Goal: Task Accomplishment & Management: Use online tool/utility

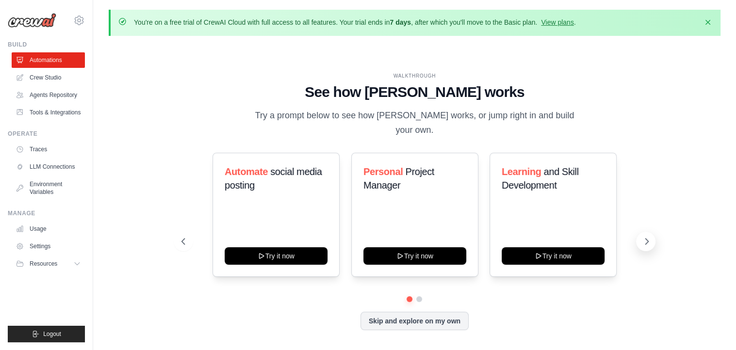
click at [646, 239] on icon at bounding box center [646, 242] width 3 height 6
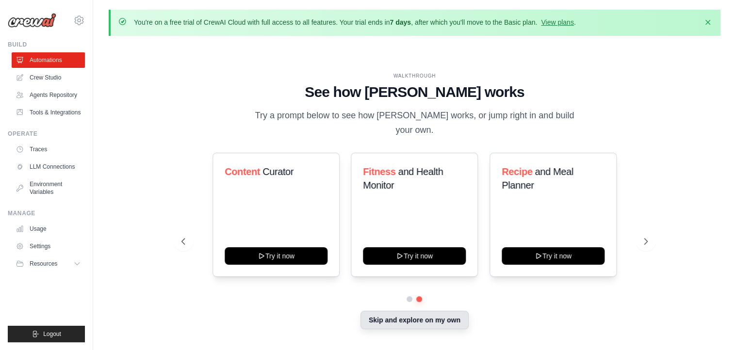
click at [446, 314] on button "Skip and explore on my own" at bounding box center [414, 320] width 108 height 18
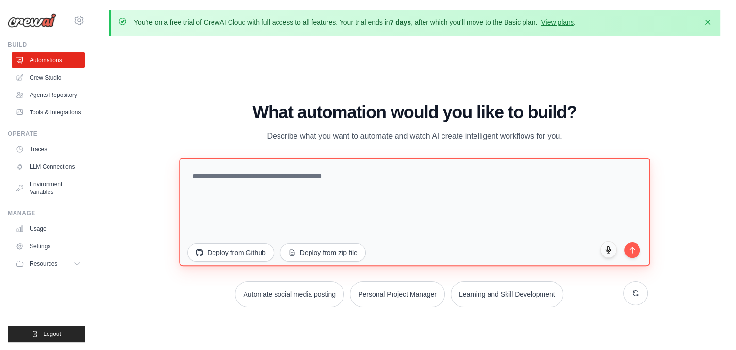
click at [310, 180] on textarea at bounding box center [414, 212] width 470 height 109
click at [373, 206] on textarea at bounding box center [414, 212] width 470 height 109
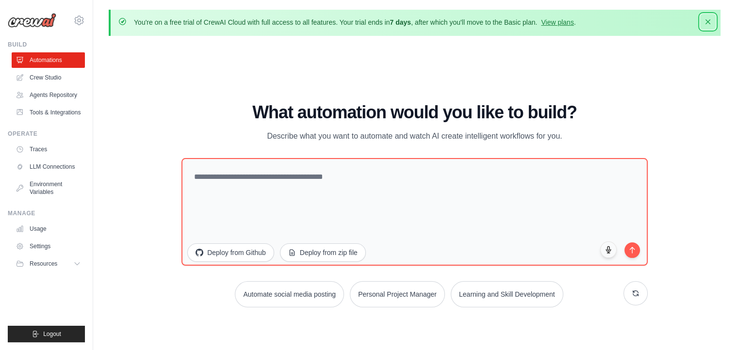
click at [707, 21] on icon "button" at bounding box center [707, 21] width 5 height 5
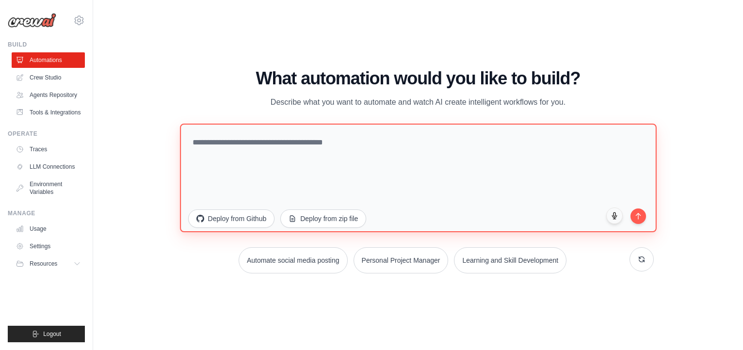
click at [484, 171] on textarea at bounding box center [418, 178] width 477 height 109
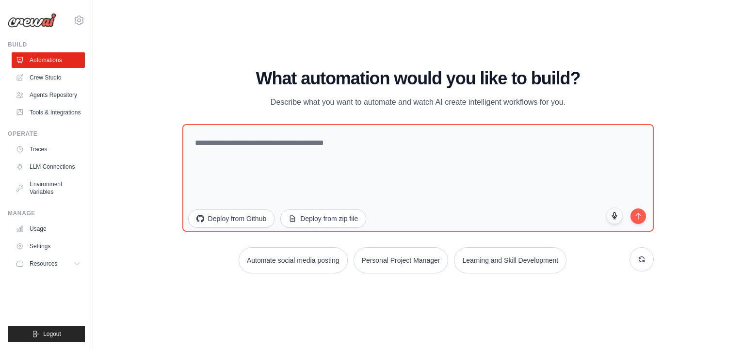
click at [516, 101] on p "Describe what you want to automate and watch AI create intelligent workflows fo…" at bounding box center [418, 102] width 326 height 13
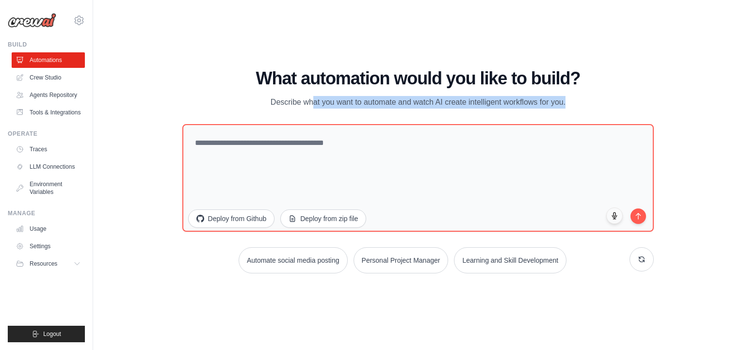
click at [516, 101] on p "Describe what you want to automate and watch AI create intelligent workflows fo…" at bounding box center [418, 102] width 326 height 13
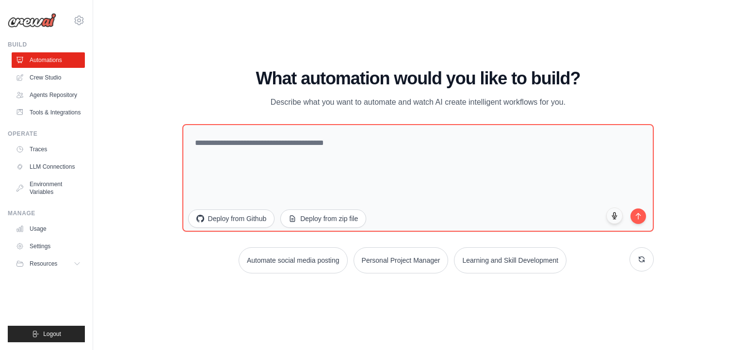
click at [530, 78] on h1 "What automation would you like to build?" at bounding box center [418, 78] width 472 height 19
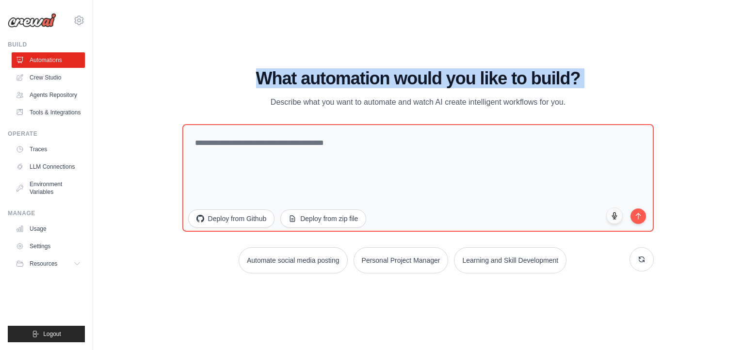
click at [530, 78] on h1 "What automation would you like to build?" at bounding box center [418, 78] width 472 height 19
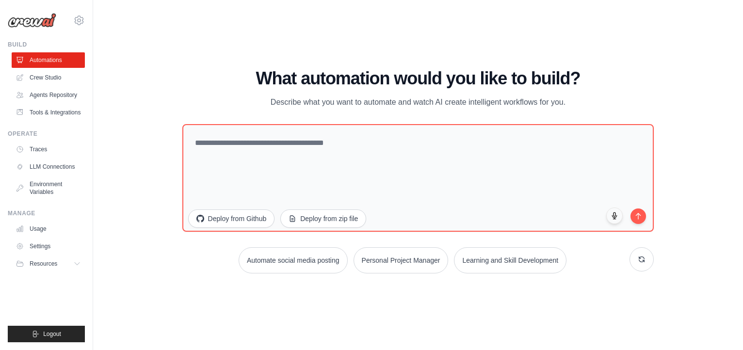
click at [486, 73] on h1 "What automation would you like to build?" at bounding box center [418, 78] width 472 height 19
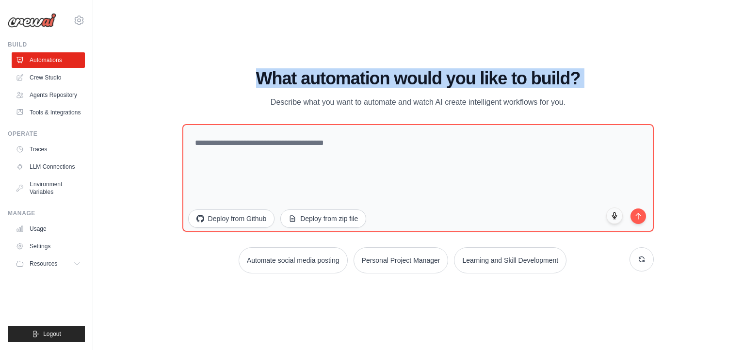
click at [486, 73] on h1 "What automation would you like to build?" at bounding box center [418, 78] width 472 height 19
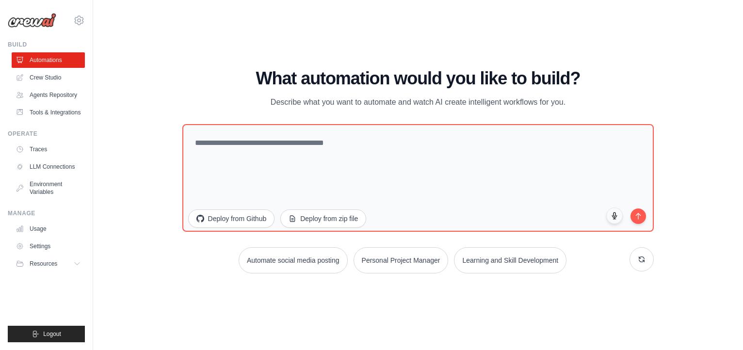
click at [479, 101] on p "Describe what you want to automate and watch AI create intelligent workflows fo…" at bounding box center [418, 102] width 326 height 13
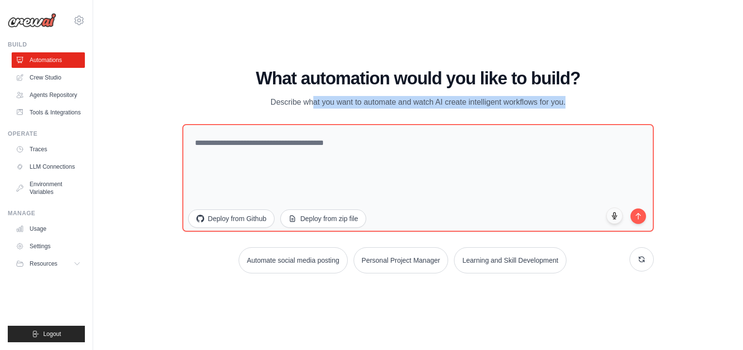
click at [479, 101] on p "Describe what you want to automate and watch AI create intelligent workflows fo…" at bounding box center [418, 102] width 326 height 13
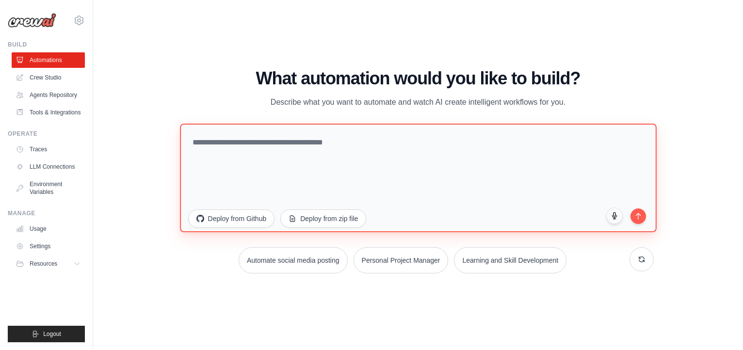
click at [297, 163] on textarea at bounding box center [418, 178] width 477 height 109
click at [417, 161] on textarea at bounding box center [418, 178] width 477 height 109
click at [345, 150] on textarea at bounding box center [418, 178] width 477 height 109
paste textarea "**********"
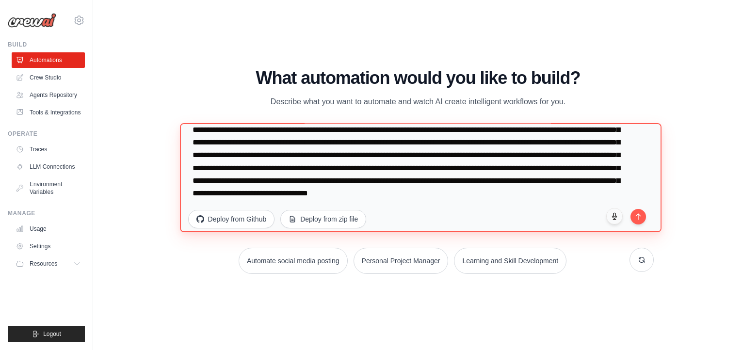
scroll to position [5163, 0]
click at [194, 186] on textarea at bounding box center [420, 178] width 481 height 110
type textarea "**********"
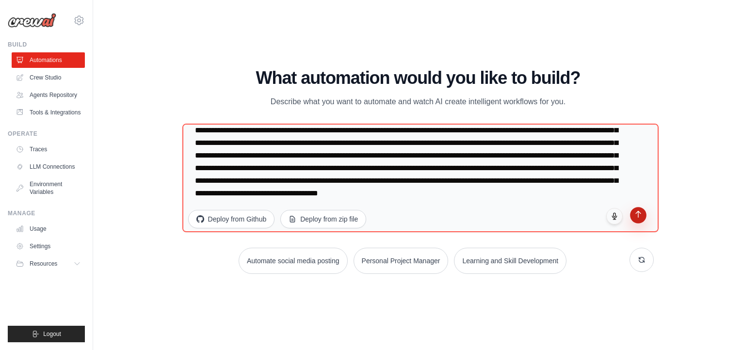
click at [634, 218] on button "submit" at bounding box center [639, 215] width 16 height 16
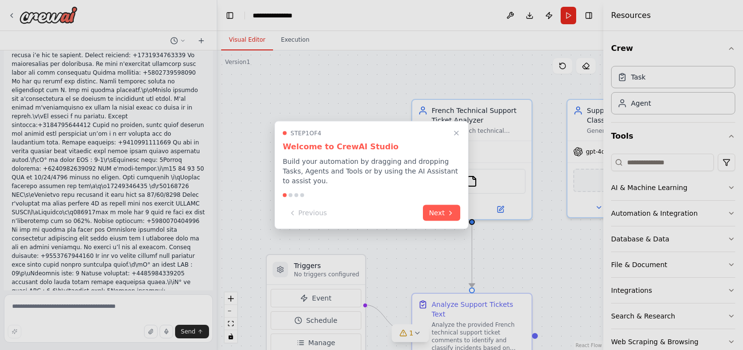
scroll to position [6241, 0]
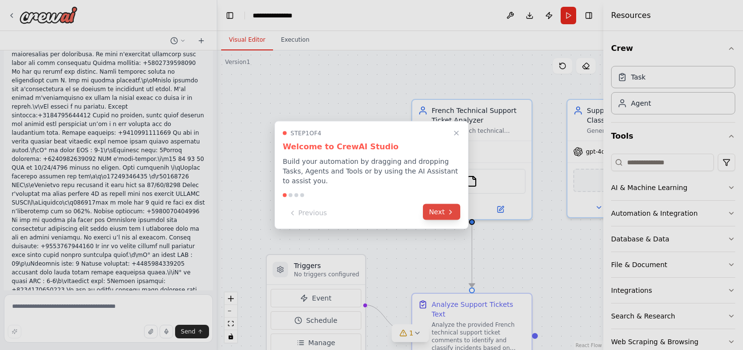
click at [445, 204] on button "Next" at bounding box center [441, 212] width 37 height 16
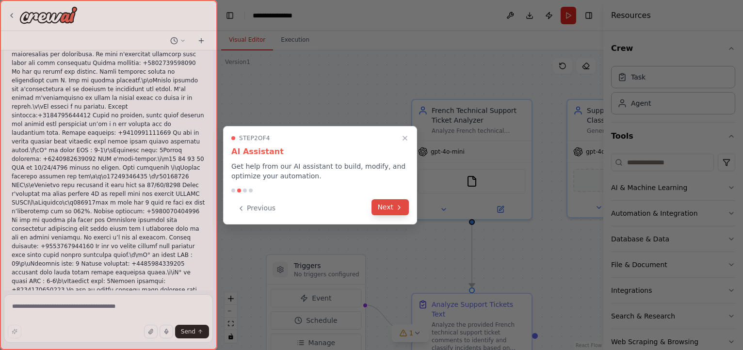
click at [401, 208] on icon at bounding box center [399, 208] width 8 height 8
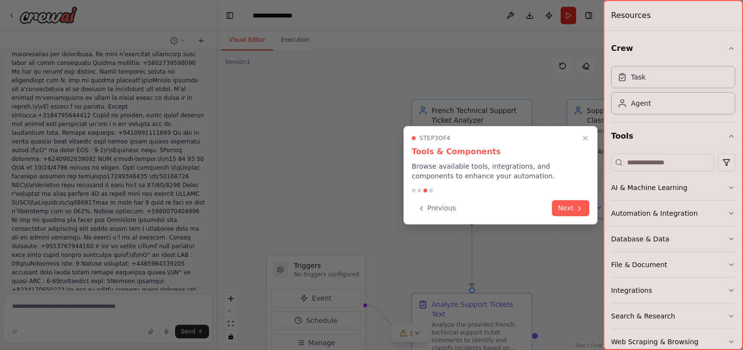
scroll to position [6260, 0]
click at [583, 204] on icon at bounding box center [580, 208] width 8 height 8
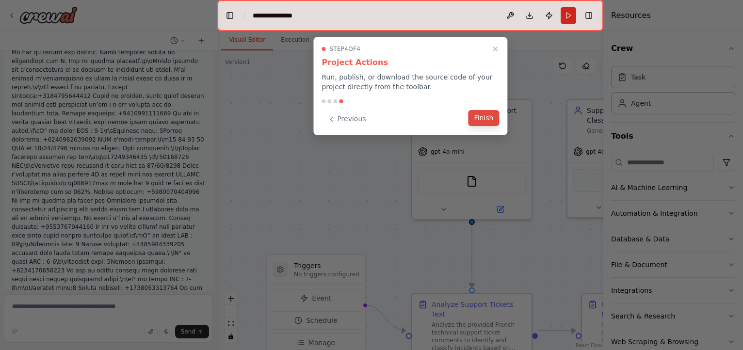
click at [486, 115] on button "Finish" at bounding box center [484, 118] width 31 height 16
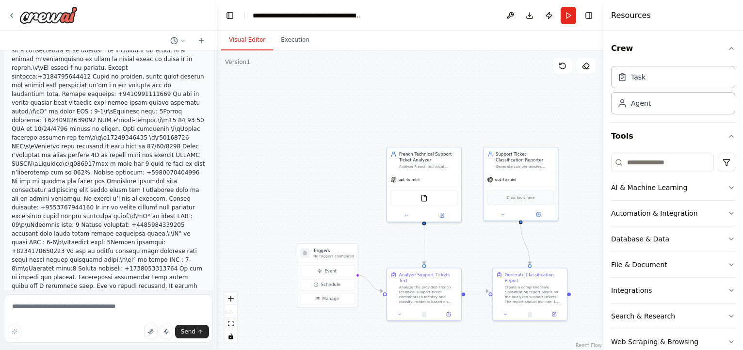
scroll to position [6307, 0]
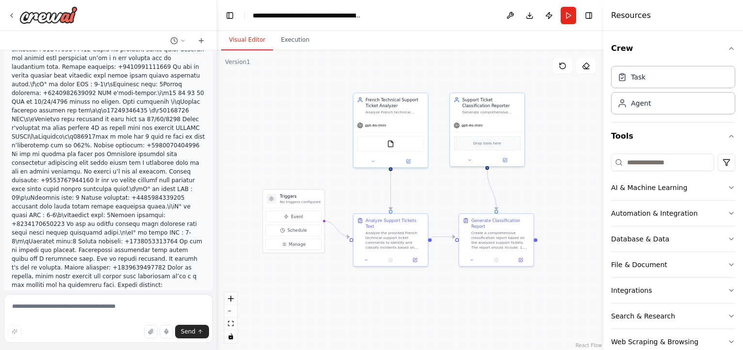
drag, startPoint x: 571, startPoint y: 226, endPoint x: 537, endPoint y: 171, distance: 63.8
click at [537, 171] on div ".deletable-edge-delete-btn { width: 20px; height: 20px; border: 0px solid #ffff…" at bounding box center [410, 200] width 386 height 300
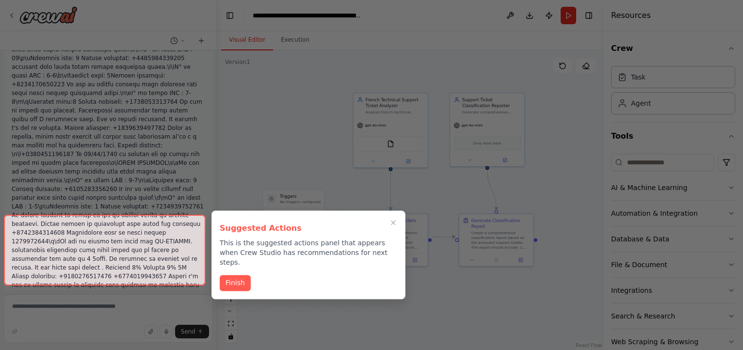
scroll to position [6455, 0]
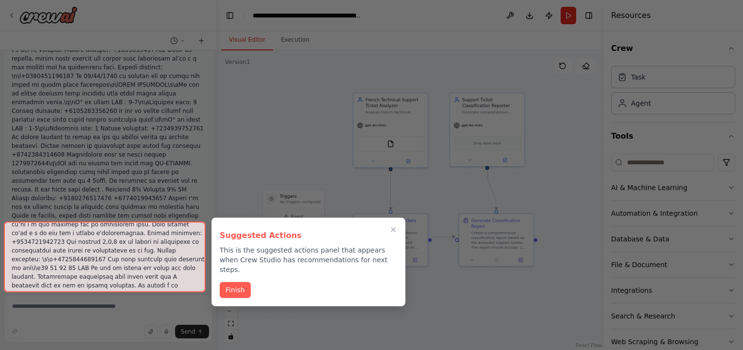
click at [133, 268] on div at bounding box center [105, 257] width 202 height 71
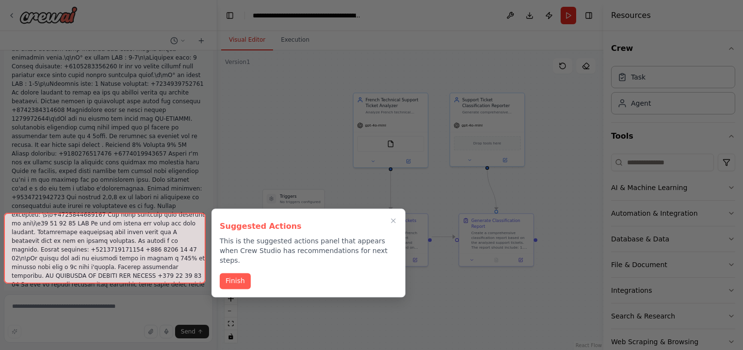
click at [133, 268] on div at bounding box center [105, 248] width 202 height 71
click at [225, 272] on button "Finish" at bounding box center [235, 280] width 31 height 16
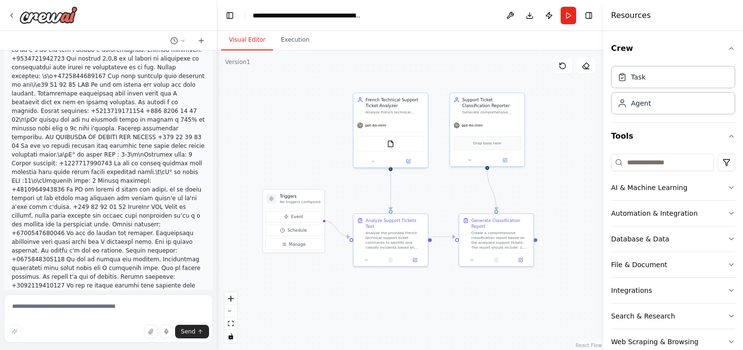
scroll to position [6788, 0]
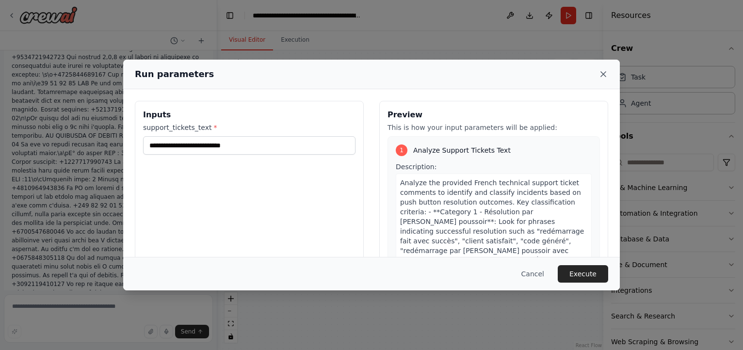
click at [603, 75] on icon at bounding box center [604, 74] width 10 height 10
